Goal: Information Seeking & Learning: Check status

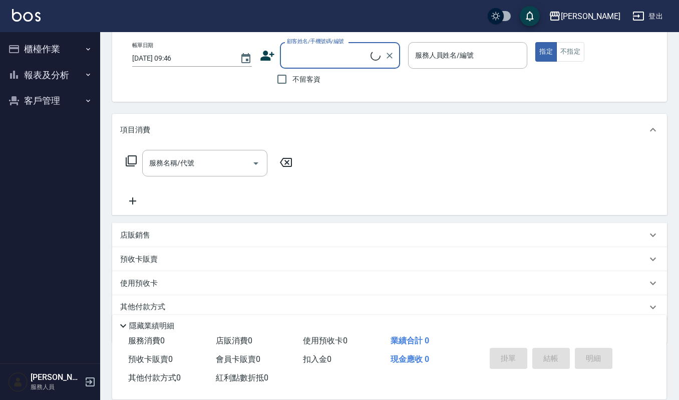
scroll to position [88, 0]
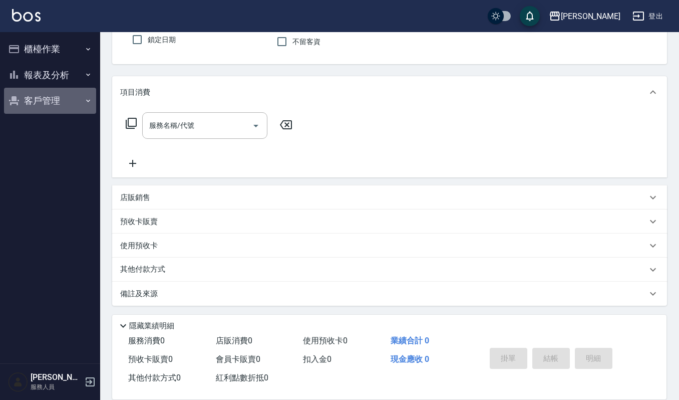
click at [49, 101] on button "客戶管理" at bounding box center [50, 101] width 92 height 26
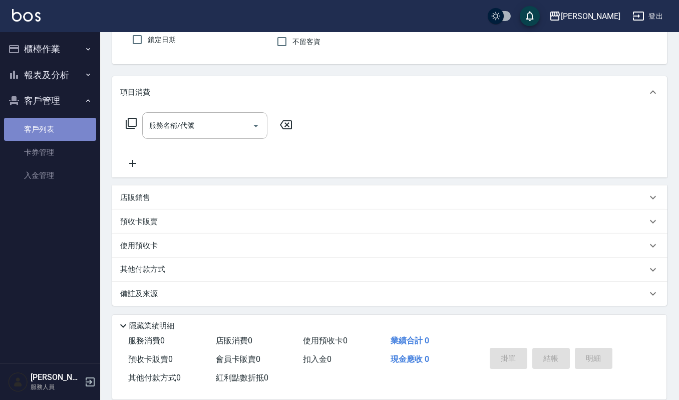
click at [49, 132] on link "客戶列表" at bounding box center [50, 129] width 92 height 23
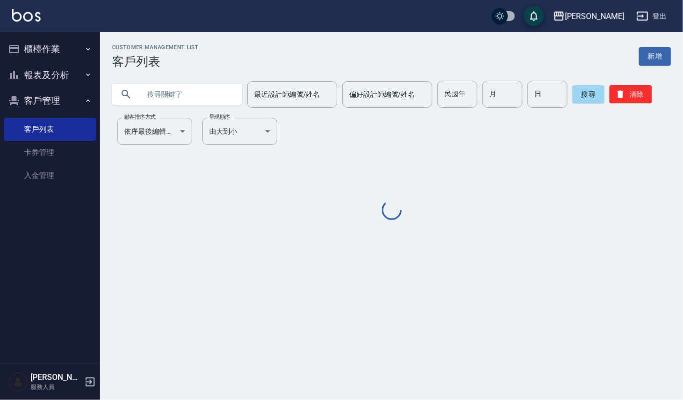
click at [142, 89] on input "text" at bounding box center [187, 94] width 94 height 27
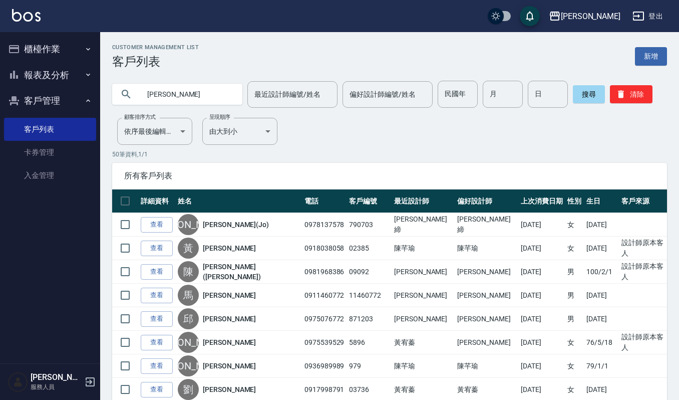
drag, startPoint x: 327, startPoint y: 123, endPoint x: 284, endPoint y: 113, distance: 44.2
click at [165, 91] on input "[PERSON_NAME]" at bounding box center [187, 94] width 94 height 27
type input "[PERSON_NAME]"
click at [591, 94] on button "搜尋" at bounding box center [589, 94] width 32 height 18
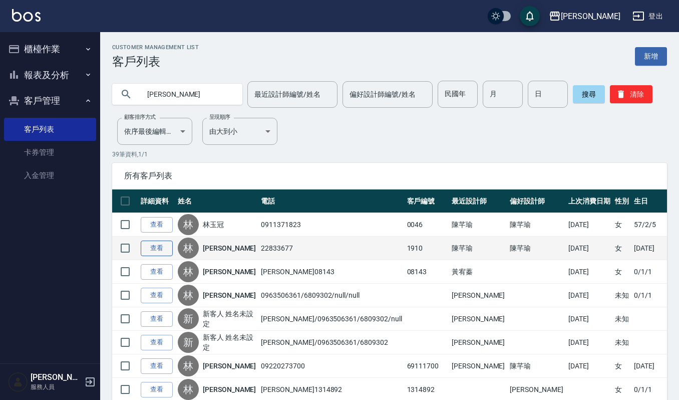
click at [154, 245] on link "查看" at bounding box center [157, 248] width 32 height 16
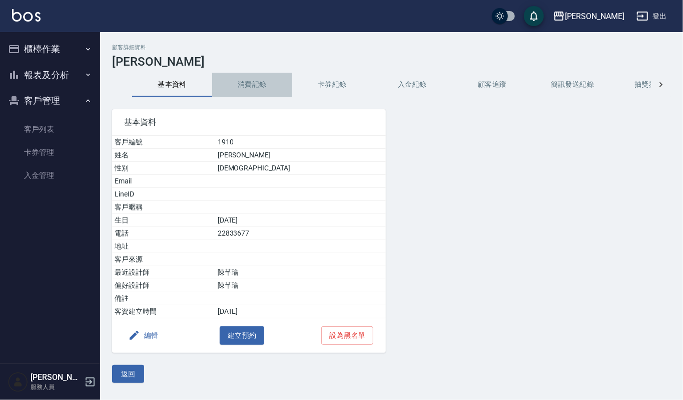
click at [251, 87] on button "消費記錄" at bounding box center [252, 85] width 80 height 24
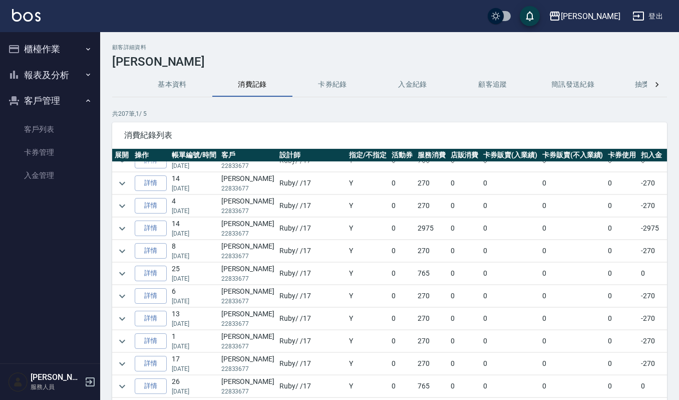
scroll to position [717, 0]
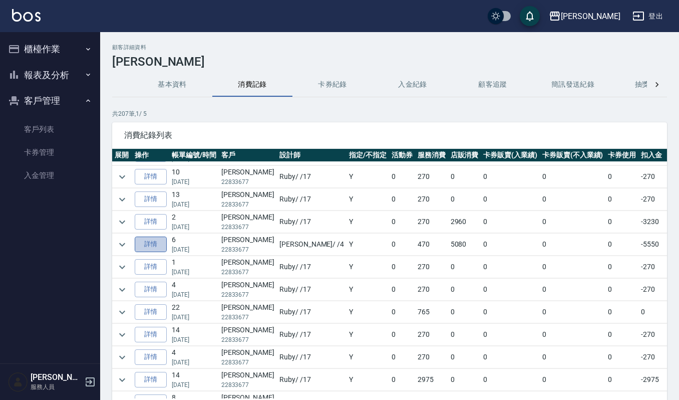
click at [145, 252] on link "詳情" at bounding box center [151, 244] width 32 height 16
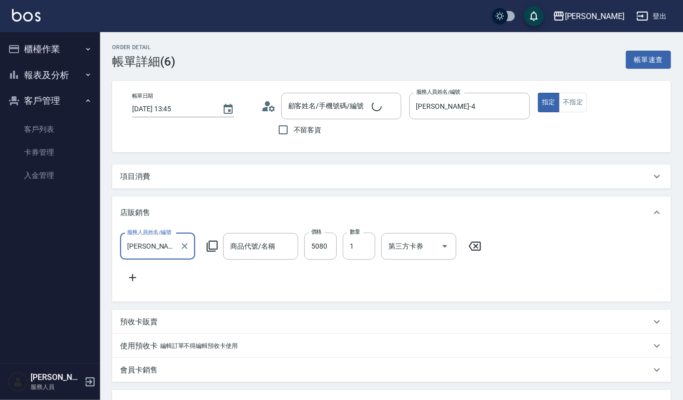
type input "[DATE] 13:45"
type input "[PERSON_NAME]-4"
type input "[PERSON_NAME]/22833677/1910"
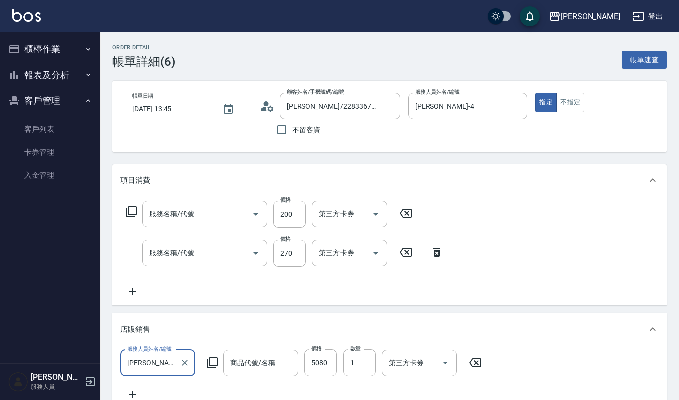
type input "RF精油組(任兩瓶)"
type input "自備複方.亞士(532)"
type input "一般洗髮(101)"
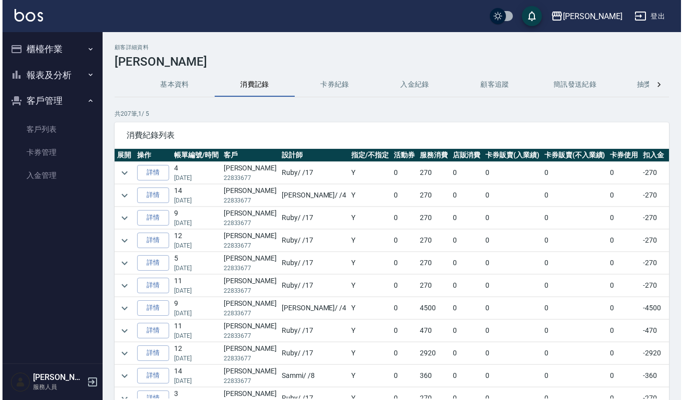
scroll to position [133, 0]
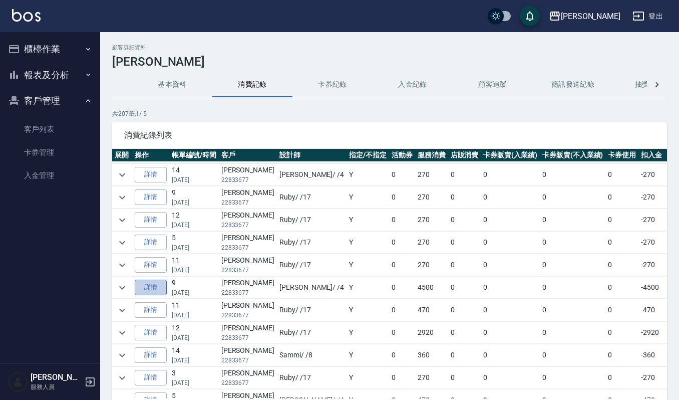
click at [149, 290] on link "詳情" at bounding box center [151, 287] width 32 height 16
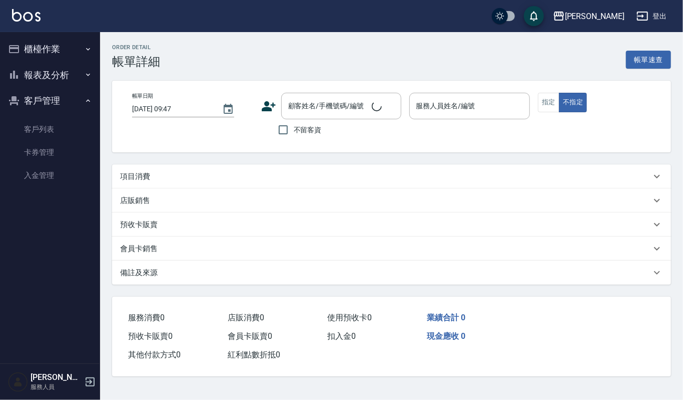
type input "[DATE] 12:36"
type input "[PERSON_NAME]-4"
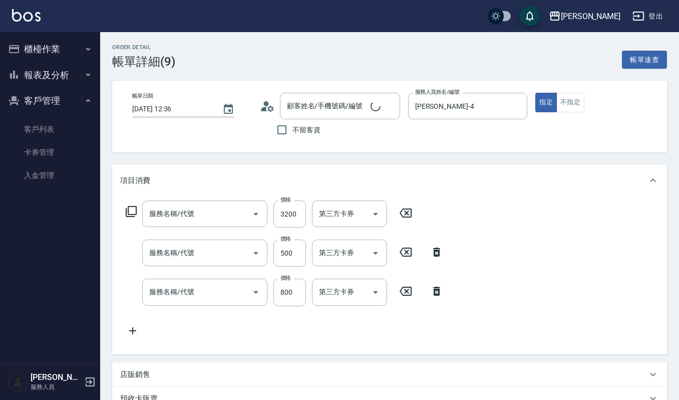
type input "[PERSON_NAME]/22833677/1910"
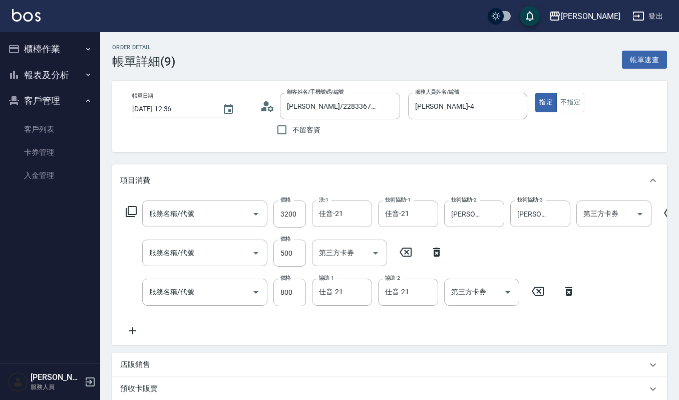
type input "特殊燙2000(202)"
type input "(雲提)燙染前頭皮防護(518)"
type input "CMC加購護(701)"
